Goal: Find contact information: Find contact information

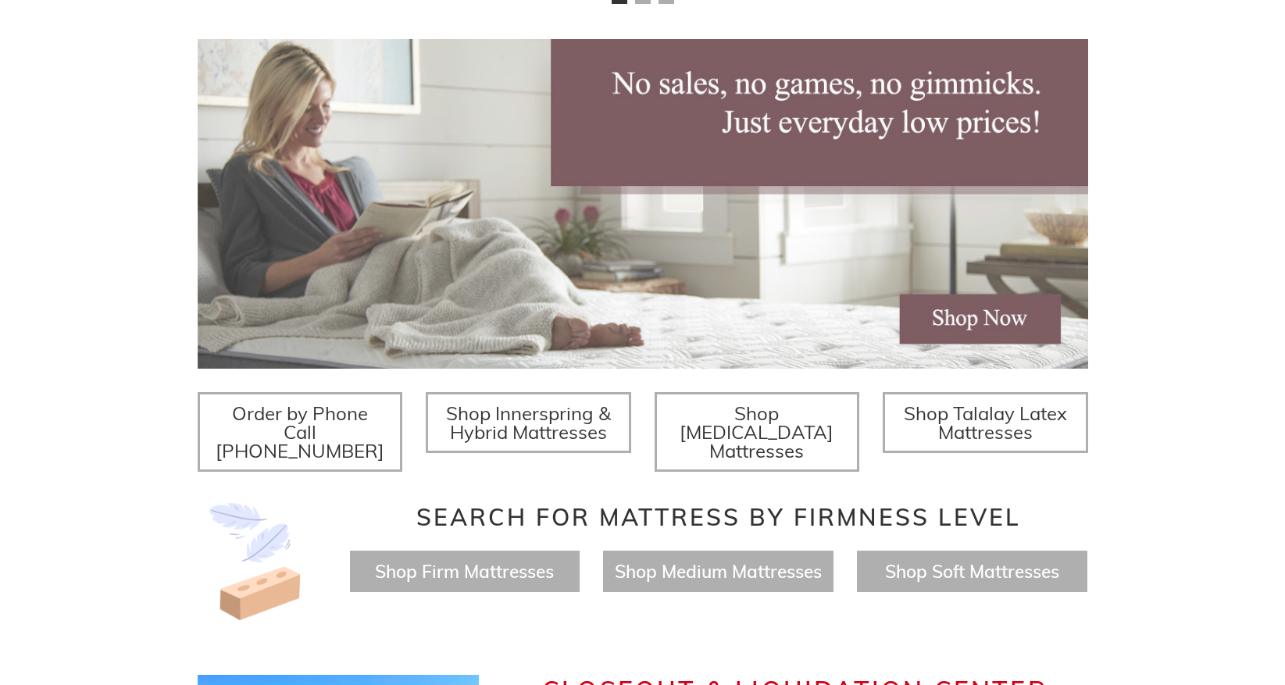
scroll to position [312, 0]
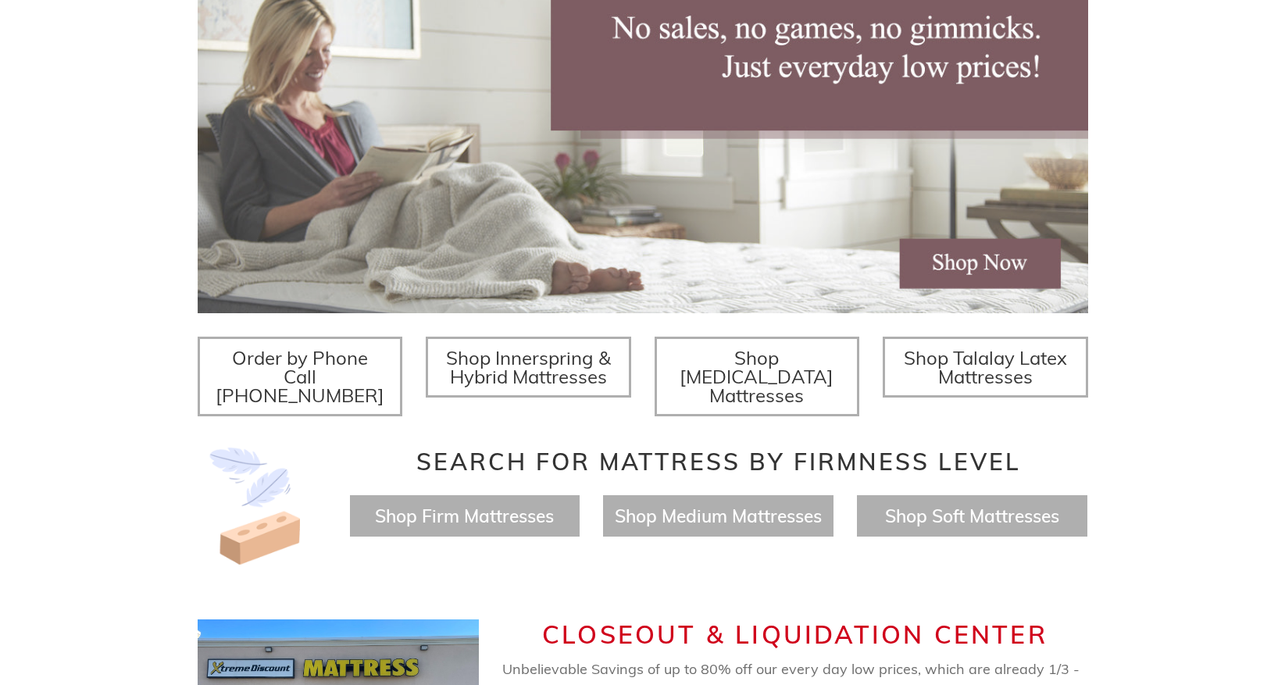
drag, startPoint x: 145, startPoint y: 392, endPoint x: 83, endPoint y: 462, distance: 93.0
click at [83, 462] on div "Twin Mattress (Coil Spring Unit) Only $69! Shop Now Fully Adjustable Queen Base…" at bounding box center [642, 224] width 1285 height 703
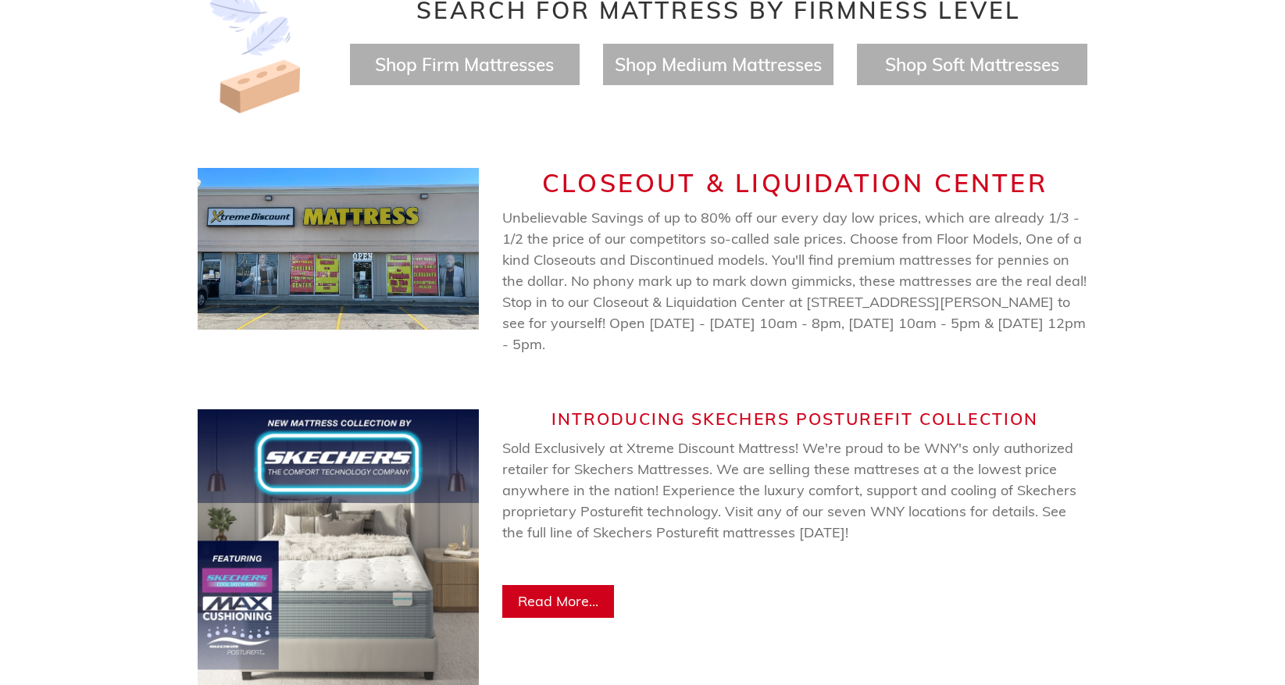
scroll to position [937, 0]
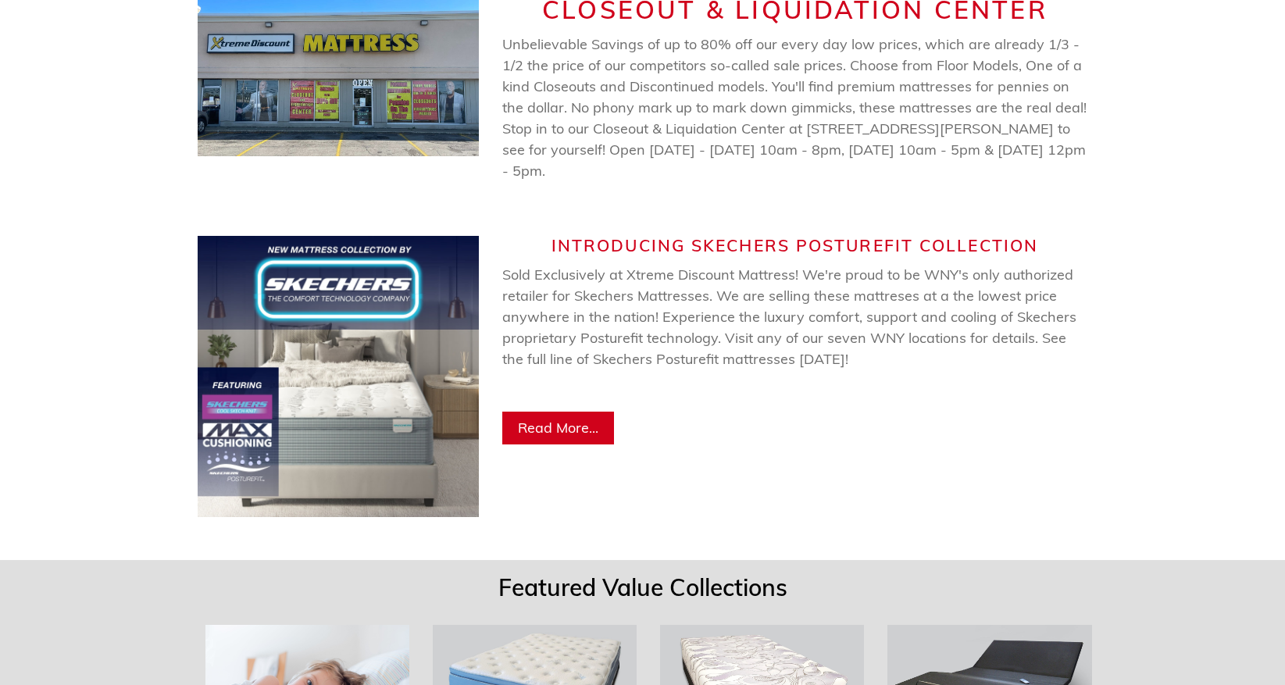
drag, startPoint x: 109, startPoint y: 454, endPoint x: 102, endPoint y: 378, distance: 76.0
click at [102, 378] on div "Introducing Skechers Posturefit Collection Sold Exclusively at Xtreme Discount …" at bounding box center [642, 377] width 1285 height 336
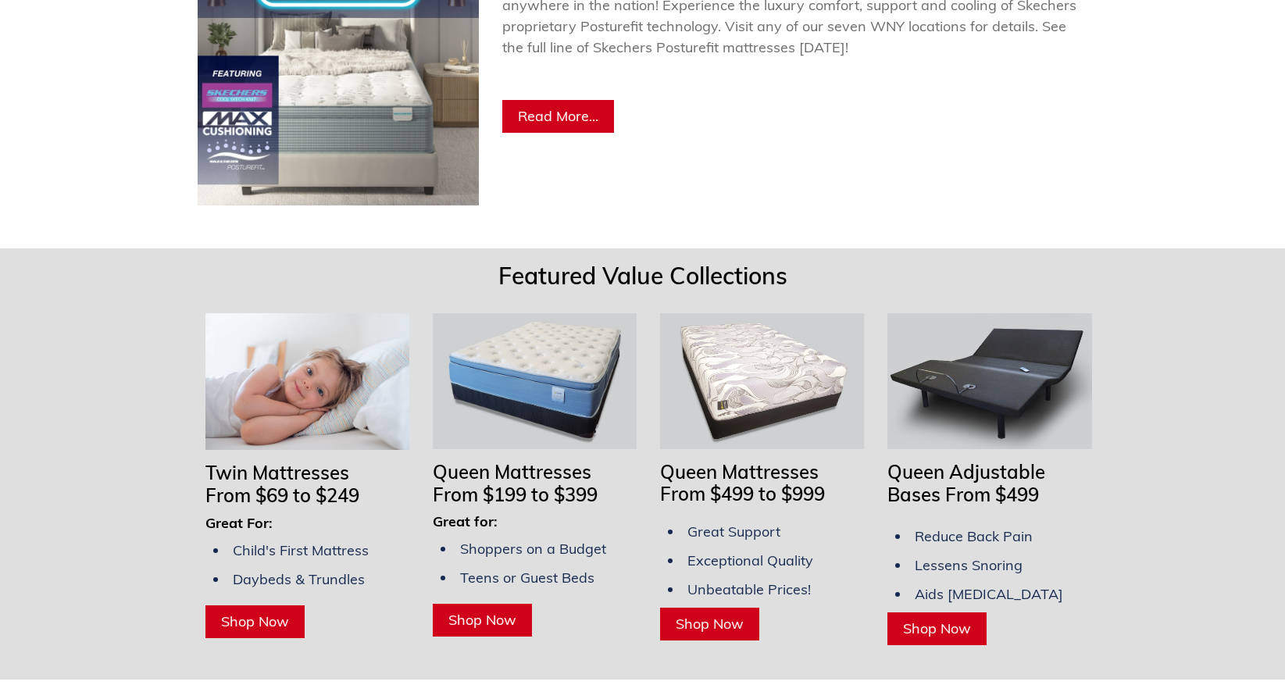
scroll to position [1250, 0]
drag, startPoint x: 113, startPoint y: 391, endPoint x: 118, endPoint y: 481, distance: 90.7
click at [118, 481] on div "Featured Value Collections Twin Mattresses From $69 to $249 Great For: Child's …" at bounding box center [642, 464] width 1285 height 432
drag, startPoint x: 126, startPoint y: 466, endPoint x: 107, endPoint y: 544, distance: 80.3
click at [107, 544] on div "Featured Value Collections Twin Mattresses From $69 to $249 Great For: Child's …" at bounding box center [642, 464] width 1285 height 432
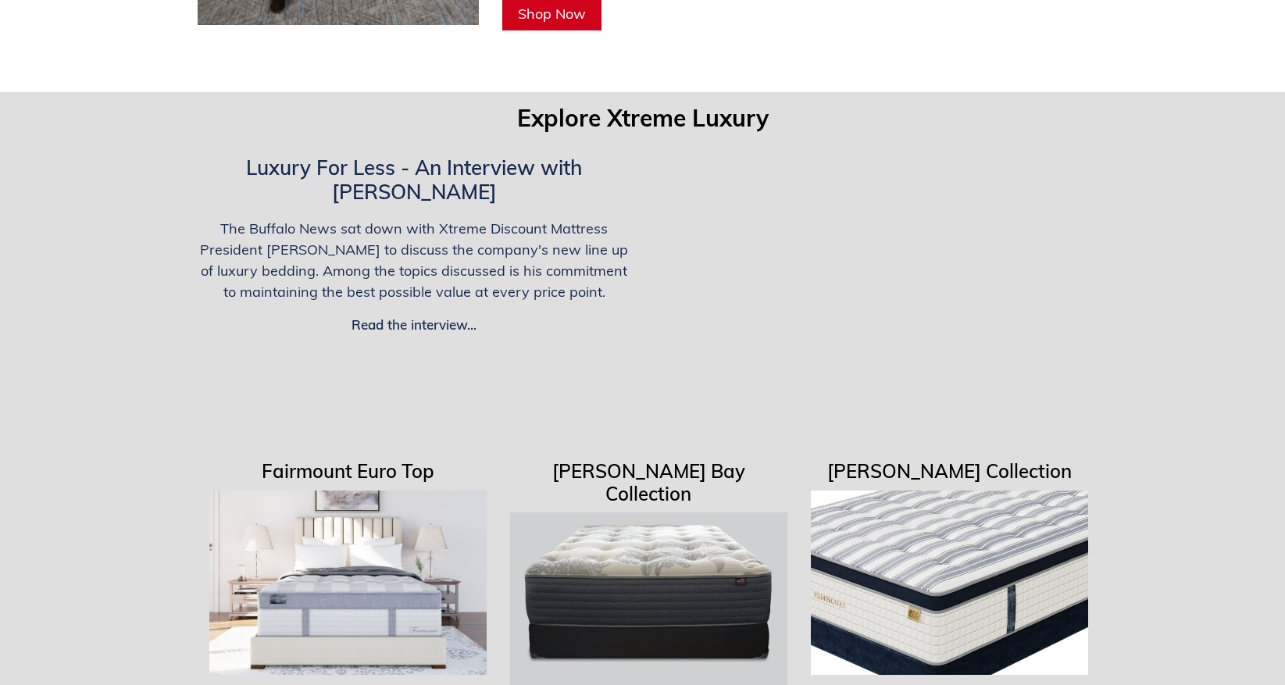
scroll to position [3750, 0]
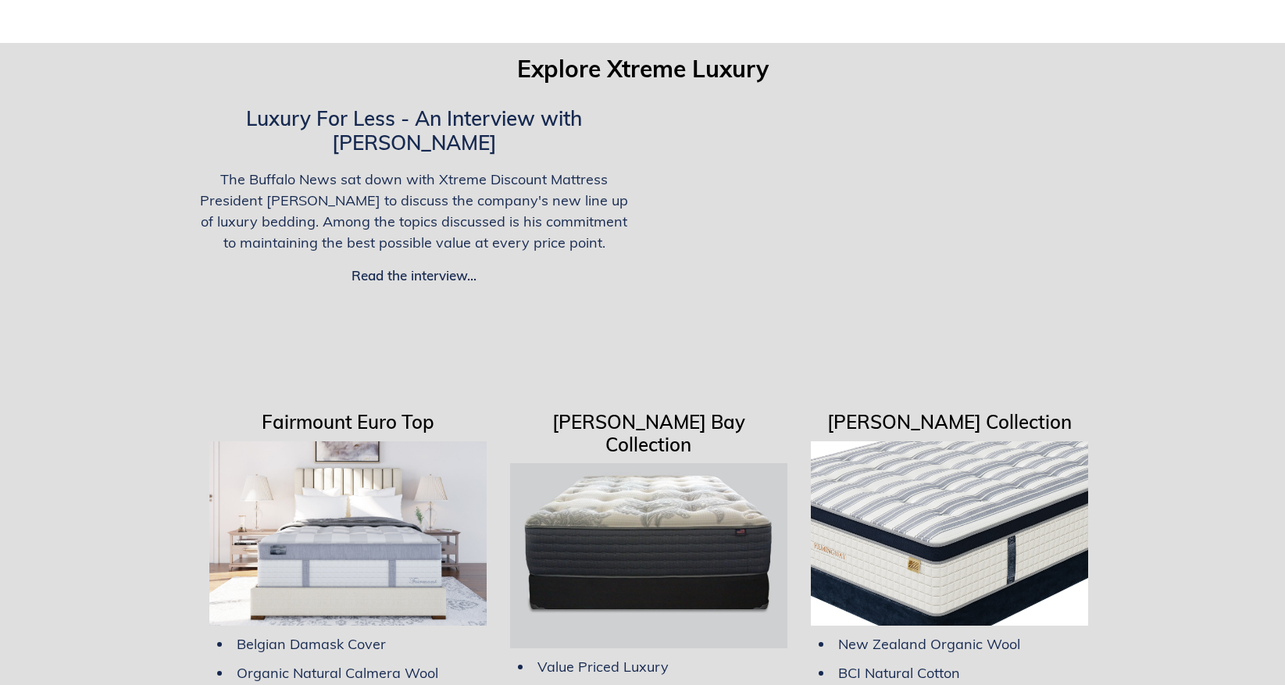
drag, startPoint x: 80, startPoint y: 437, endPoint x: 96, endPoint y: 527, distance: 90.6
click at [96, 527] on div "Explore Xtreme Luxury Luxury For Less - An Interview with George The Buffalo Ne…" at bounding box center [642, 439] width 1285 height 793
drag, startPoint x: 115, startPoint y: 494, endPoint x: 98, endPoint y: 587, distance: 94.4
click at [98, 587] on div "Explore Xtreme Luxury Luxury For Less - An Interview with George The Buffalo Ne…" at bounding box center [642, 439] width 1285 height 793
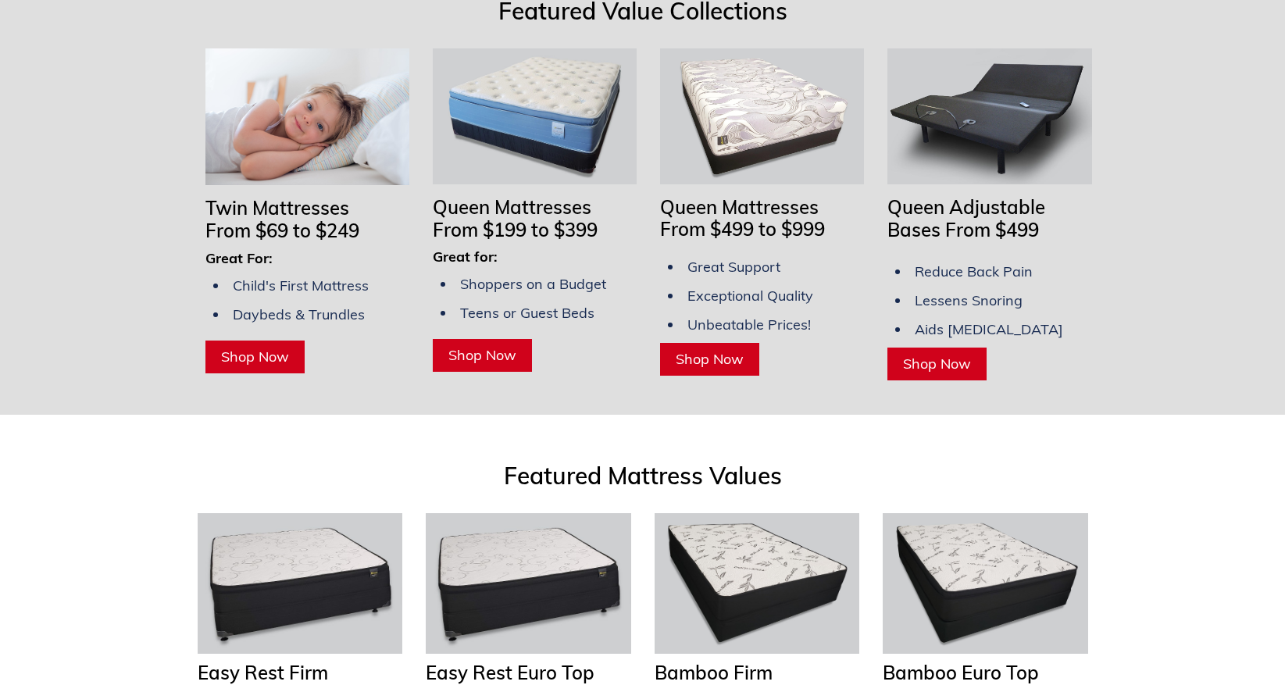
scroll to position [1406, 0]
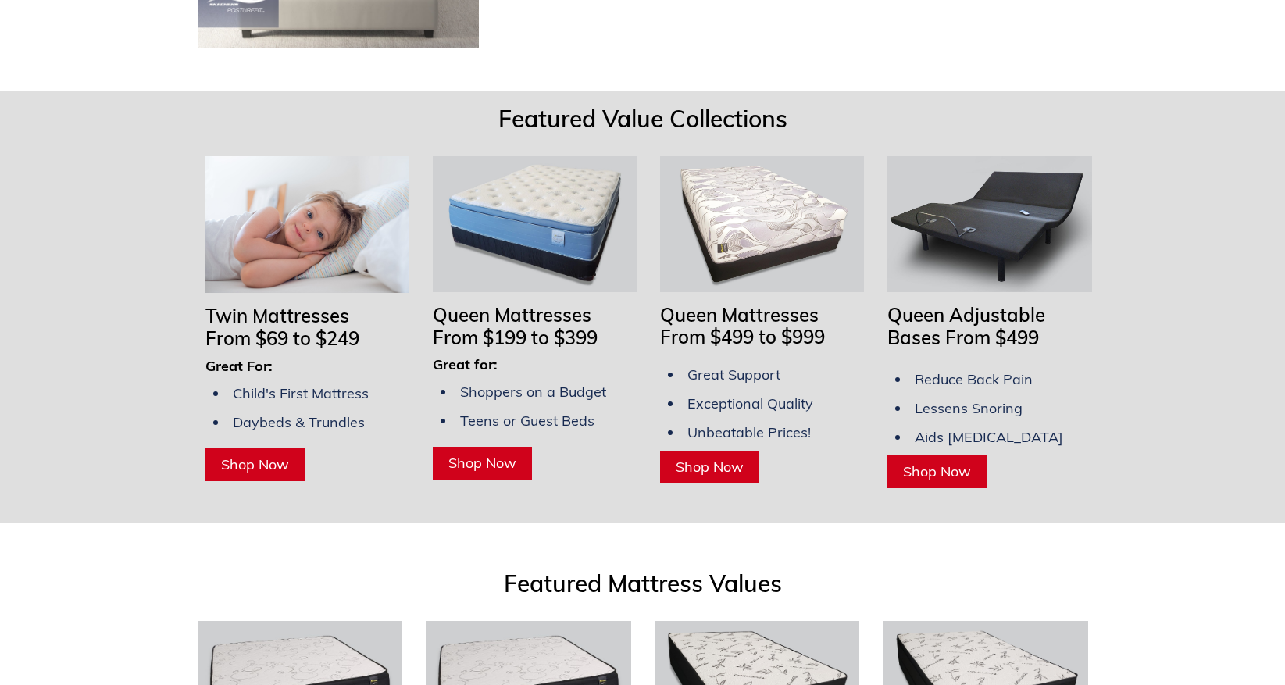
click at [268, 455] on span "Shop Now" at bounding box center [255, 464] width 68 height 18
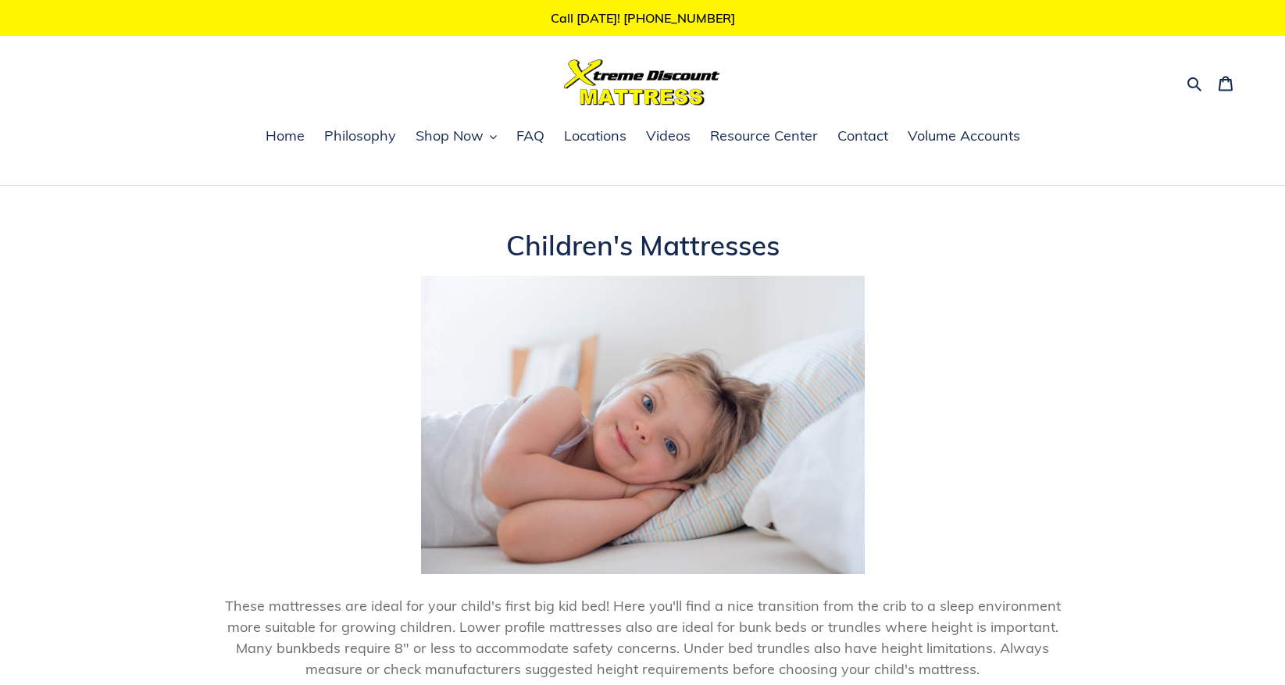
drag, startPoint x: 95, startPoint y: 527, endPoint x: 56, endPoint y: 594, distance: 77.7
click at [56, 594] on header "**********" at bounding box center [642, 552] width 1285 height 646
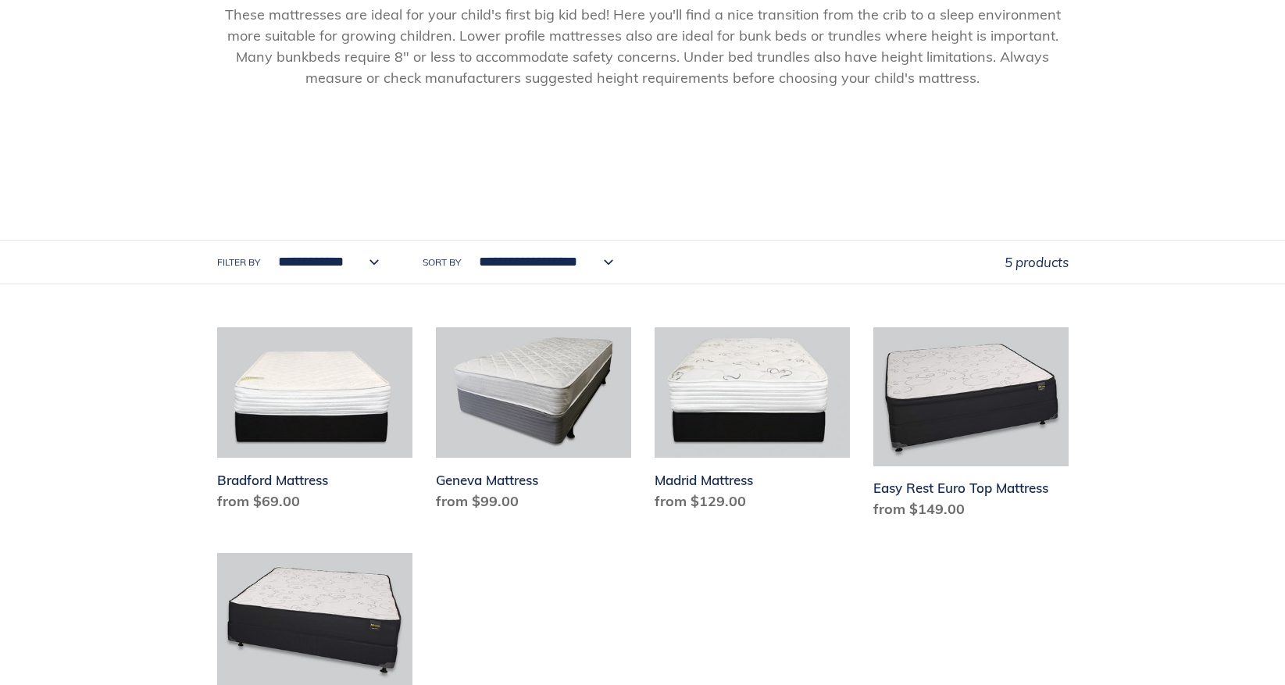
scroll to position [625, 0]
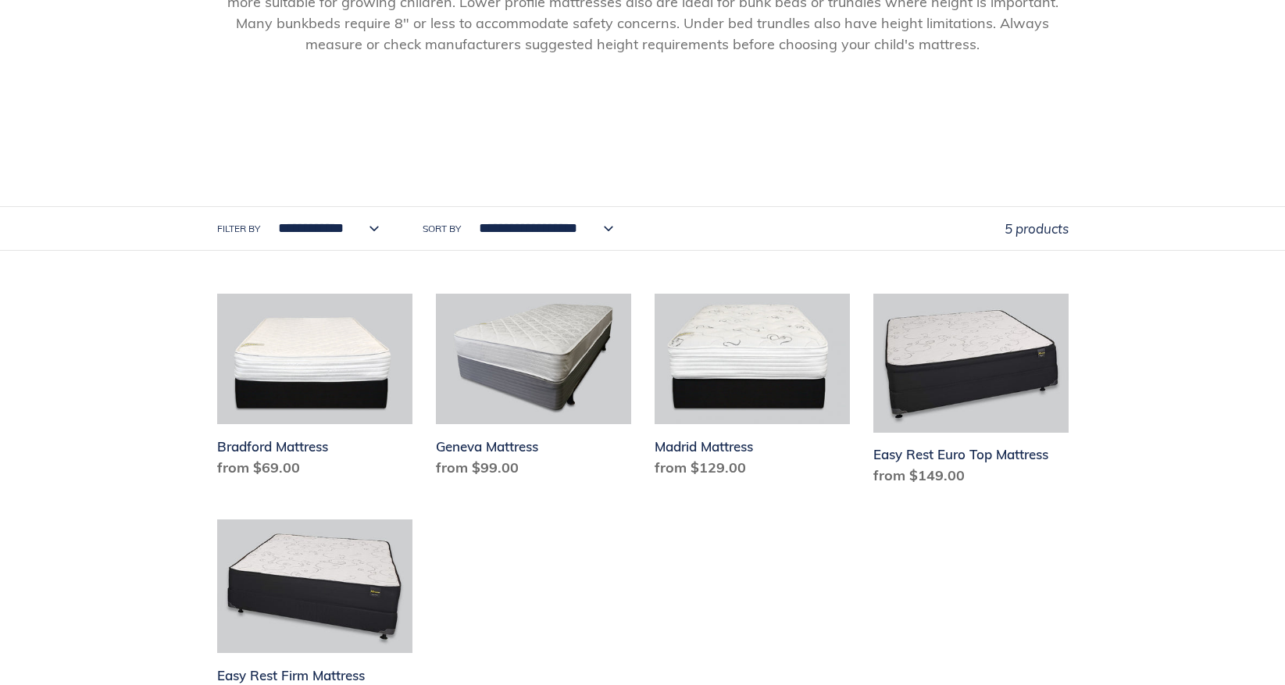
drag, startPoint x: 74, startPoint y: 562, endPoint x: 93, endPoint y: 599, distance: 41.2
click at [93, 599] on div "**********" at bounding box center [642, 158] width 1285 height 1109
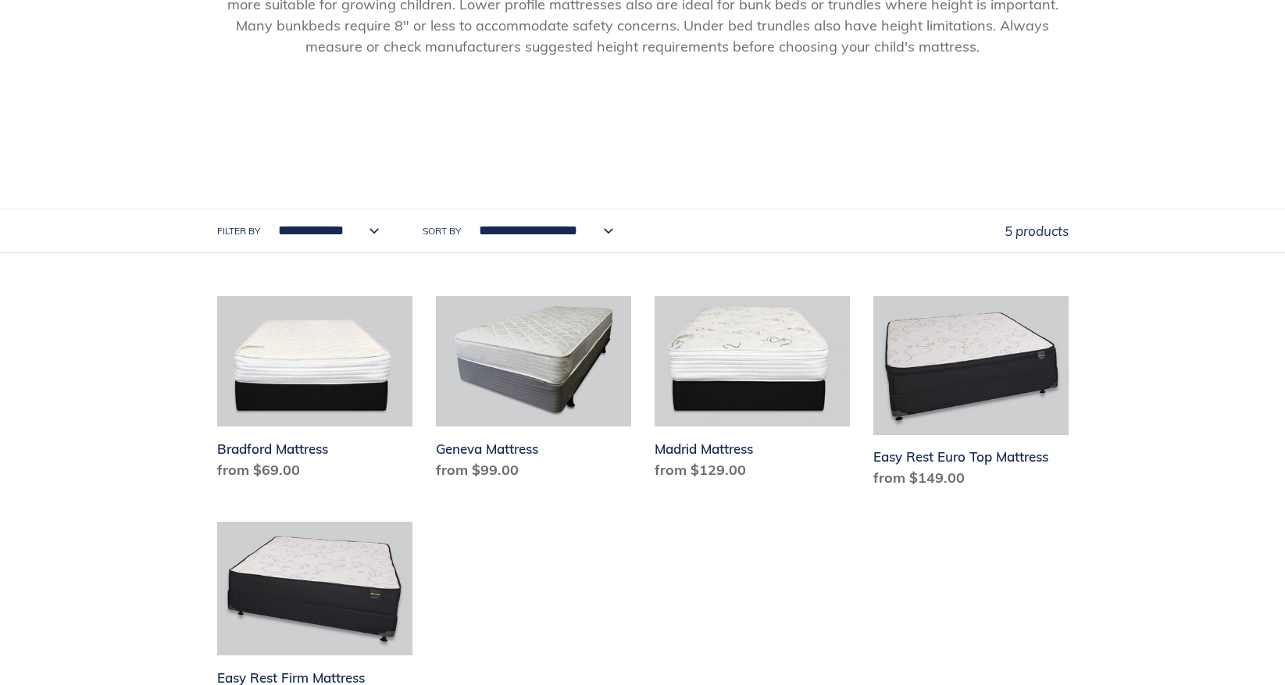
scroll to position [779, 0]
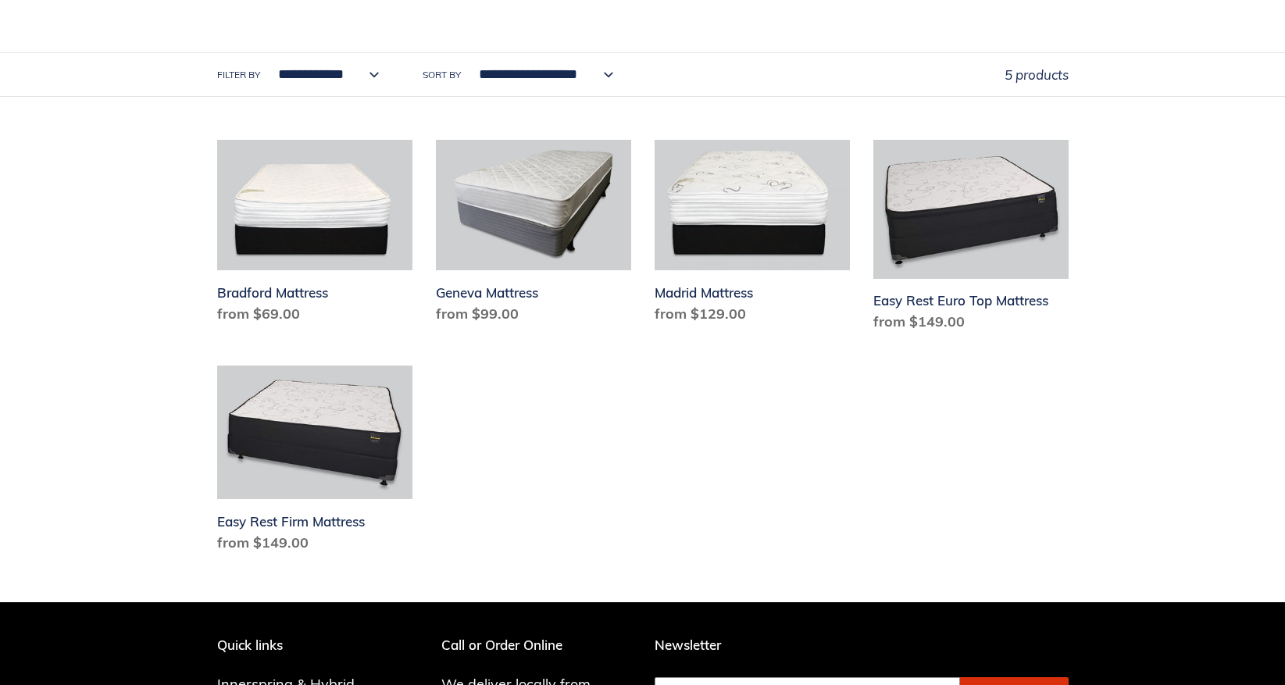
drag, startPoint x: 92, startPoint y: 534, endPoint x: 115, endPoint y: 488, distance: 50.7
click at [105, 486] on div "**********" at bounding box center [642, 4] width 1285 height 1109
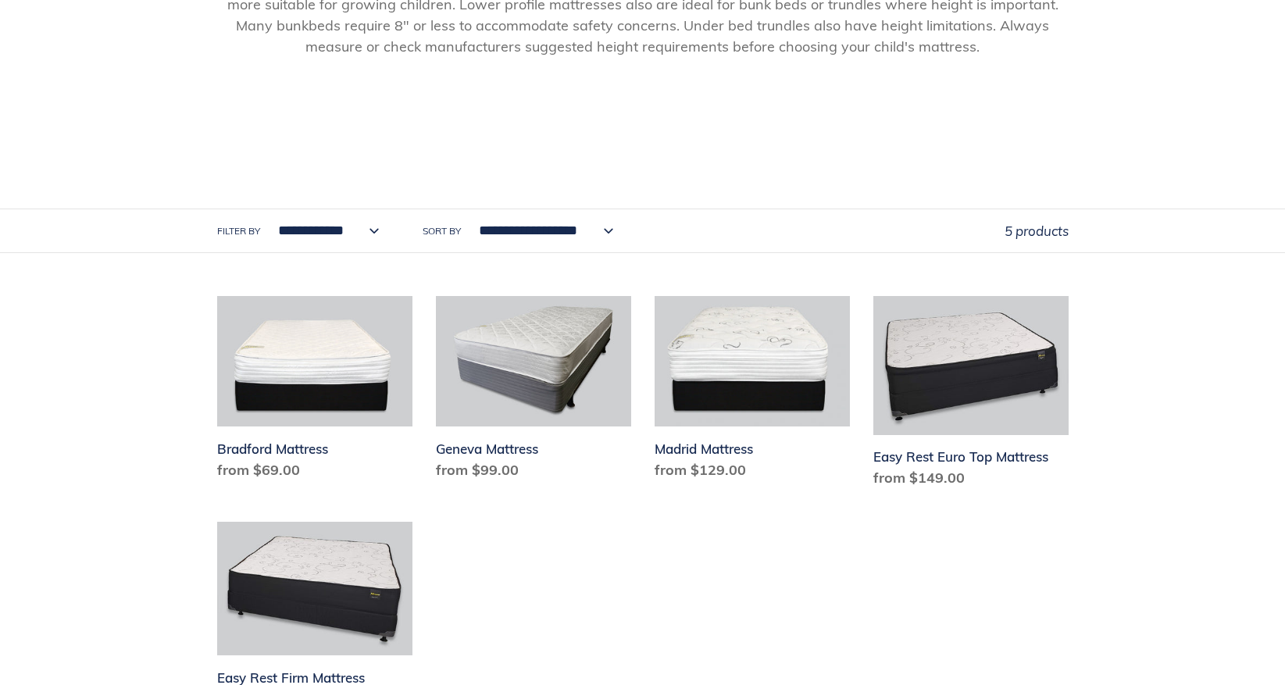
click at [608, 228] on select "**********" at bounding box center [542, 230] width 155 height 43
click at [116, 365] on div "**********" at bounding box center [642, 160] width 1285 height 1109
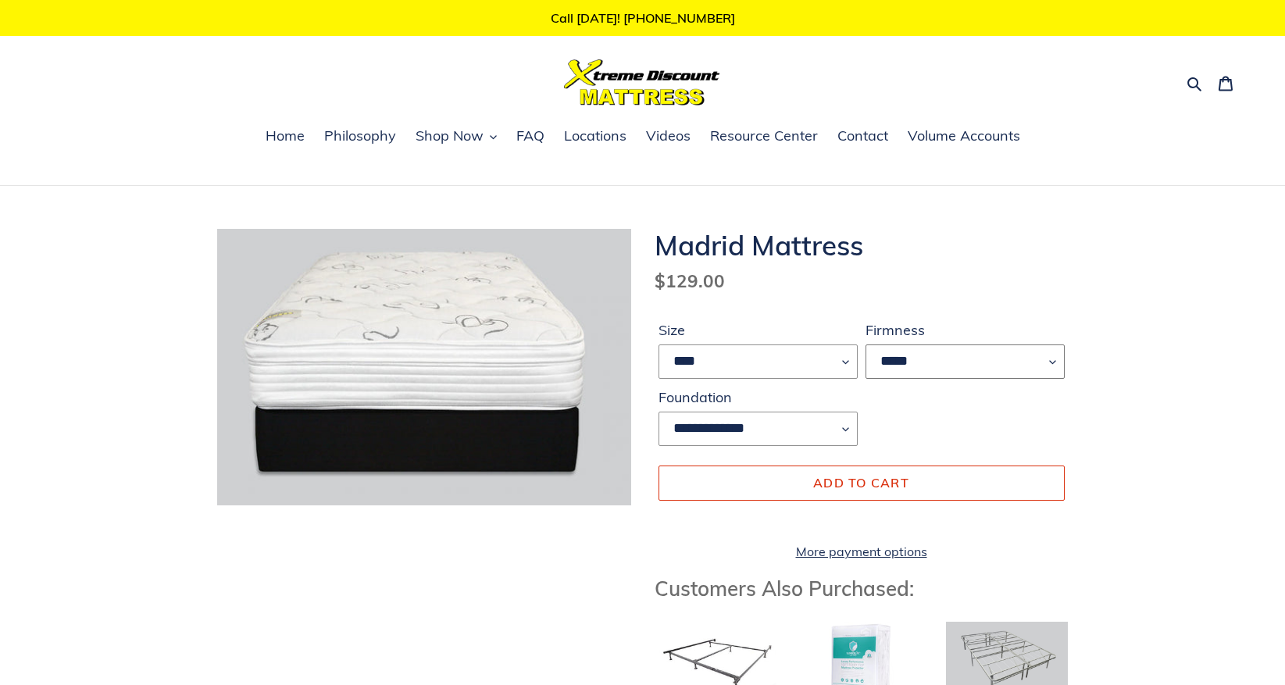
click at [1051, 356] on select "*****" at bounding box center [965, 361] width 199 height 34
click at [594, 141] on span "Locations" at bounding box center [595, 136] width 62 height 19
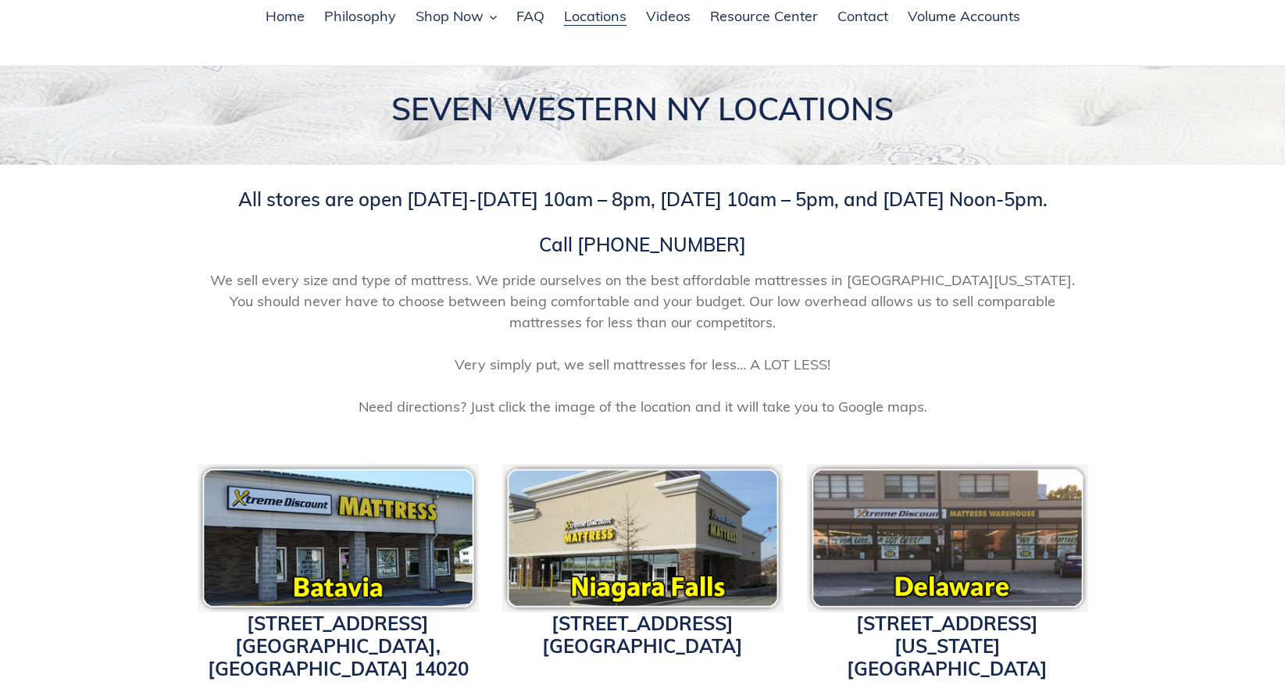
scroll to position [312, 0]
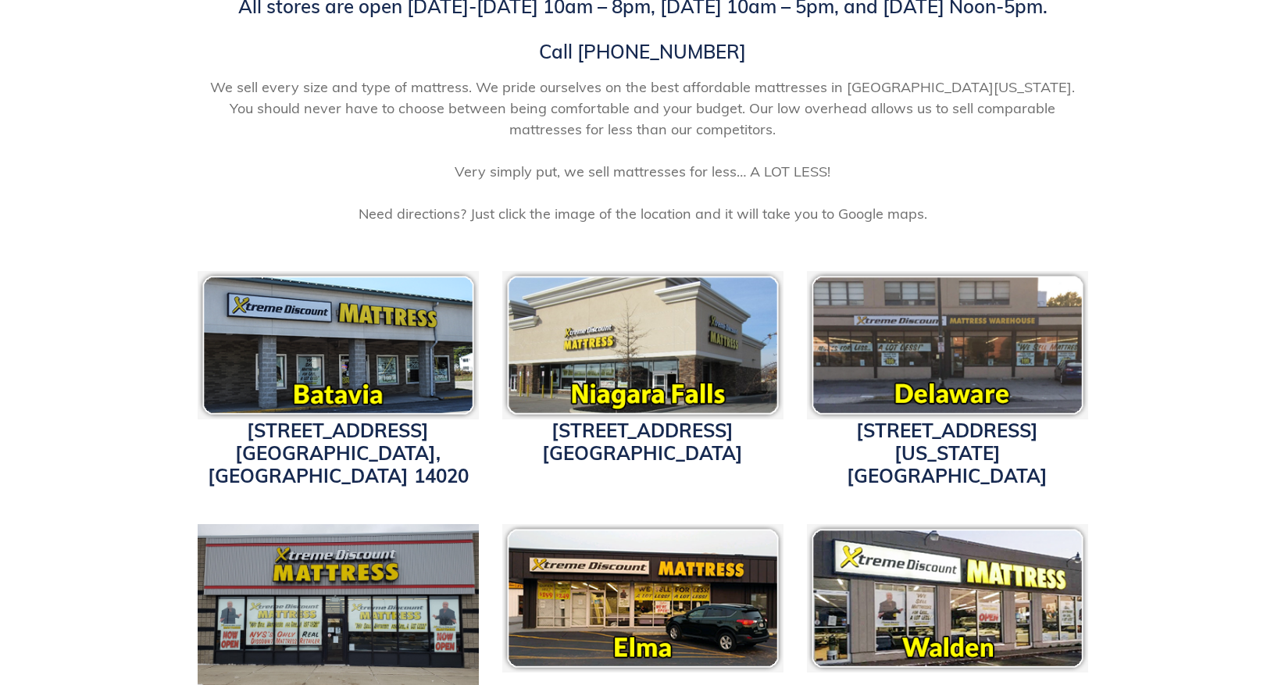
click at [691, 346] on img at bounding box center [642, 345] width 281 height 148
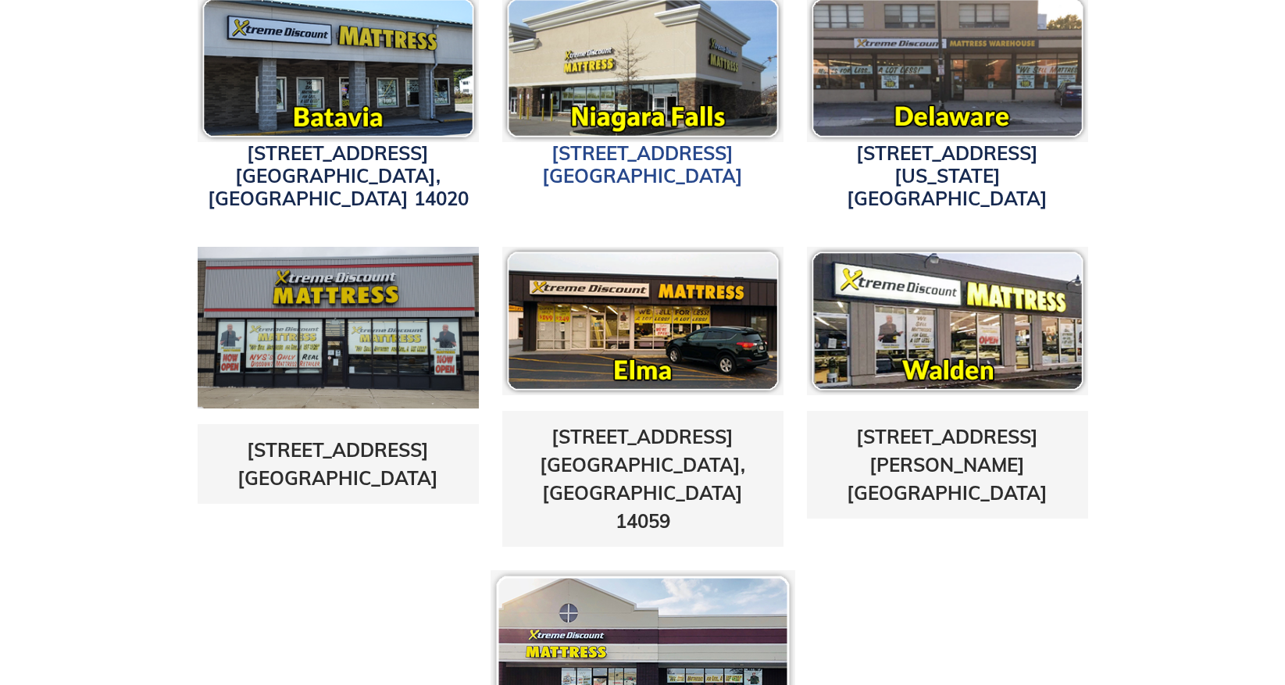
scroll to position [469, 0]
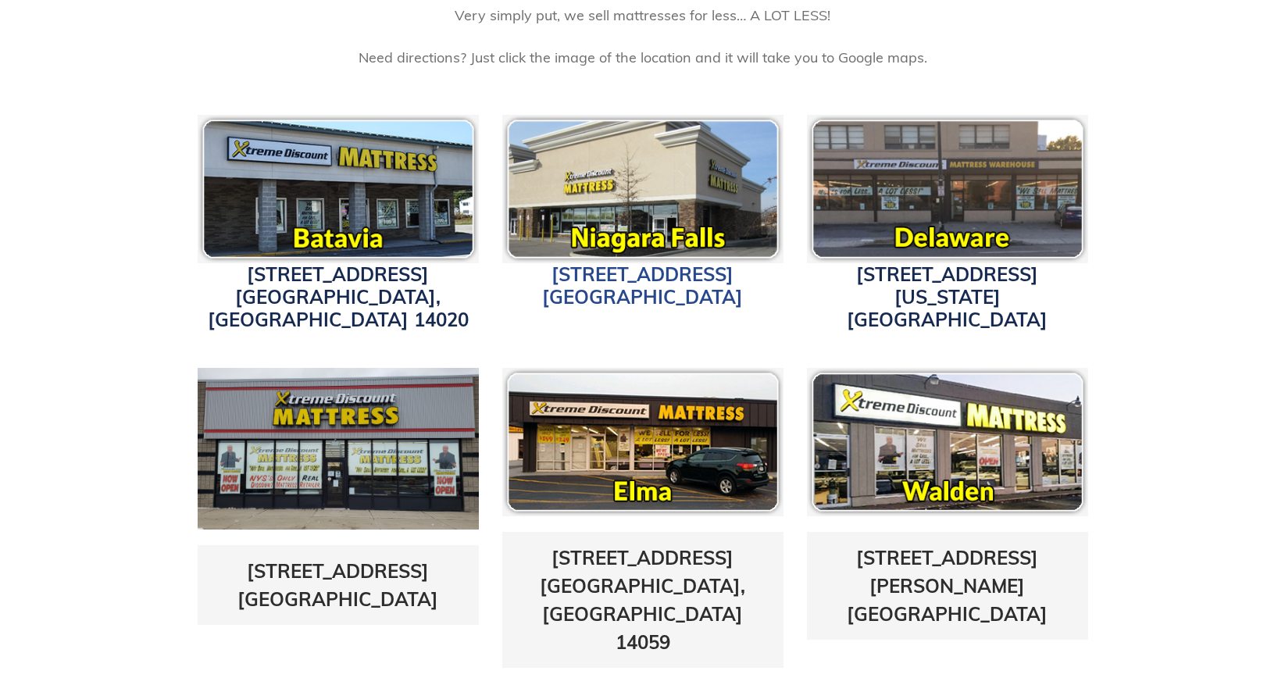
click at [651, 280] on link "1340 Military Road Niagara Falls, NY 14304" at bounding box center [642, 285] width 201 height 46
